Goal: Task Accomplishment & Management: Manage account settings

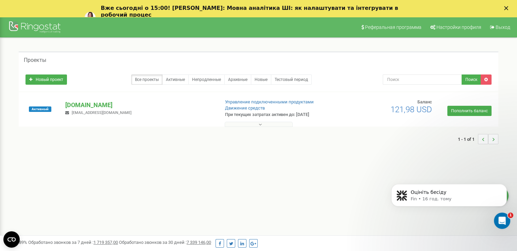
click at [278, 127] on div "1 - 1 of 1" at bounding box center [259, 139] width 480 height 24
click at [281, 122] on button at bounding box center [259, 124] width 68 height 5
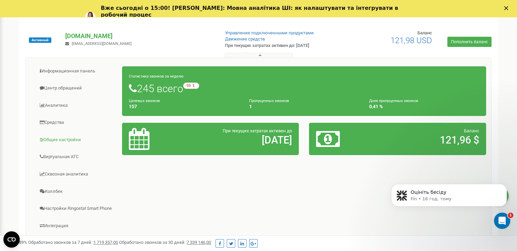
scroll to position [68, 0]
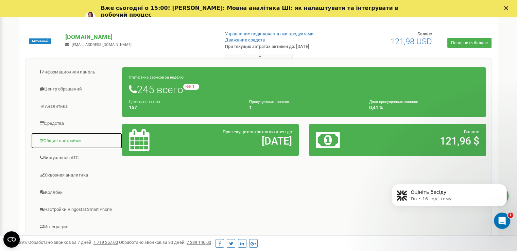
click at [63, 140] on link "Общие настройки" at bounding box center [76, 141] width 91 height 17
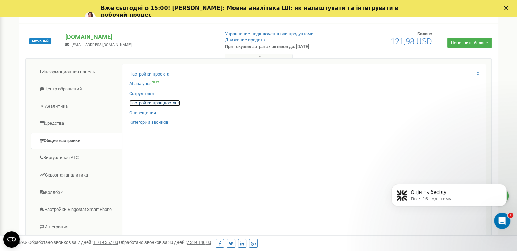
click at [159, 102] on link "Настройки прав доступа" at bounding box center [154, 103] width 51 height 6
